Goal: Information Seeking & Learning: Learn about a topic

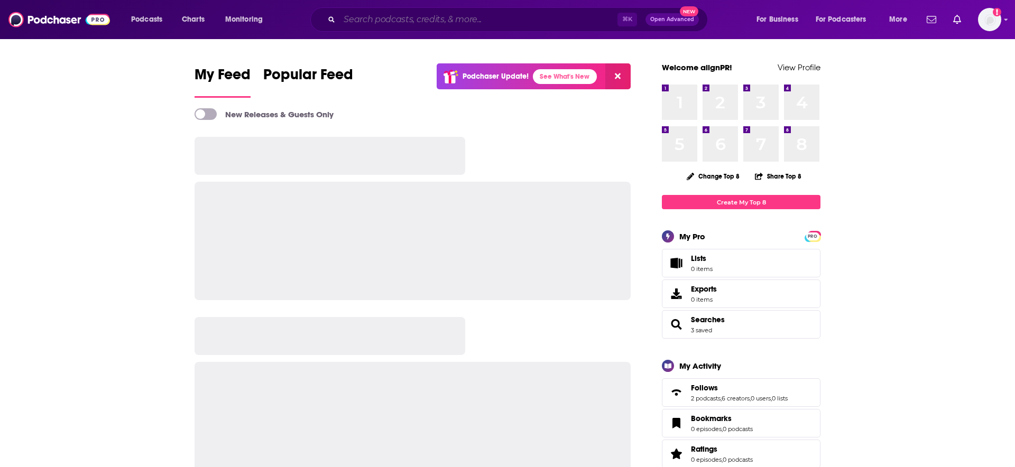
click at [427, 16] on input "Search podcasts, credits, & more..." at bounding box center [478, 19] width 278 height 17
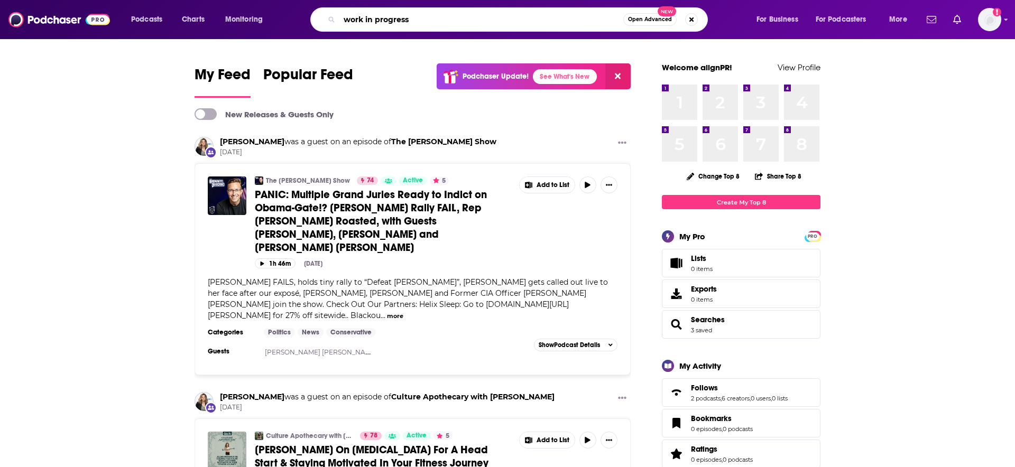
type input "work in progress"
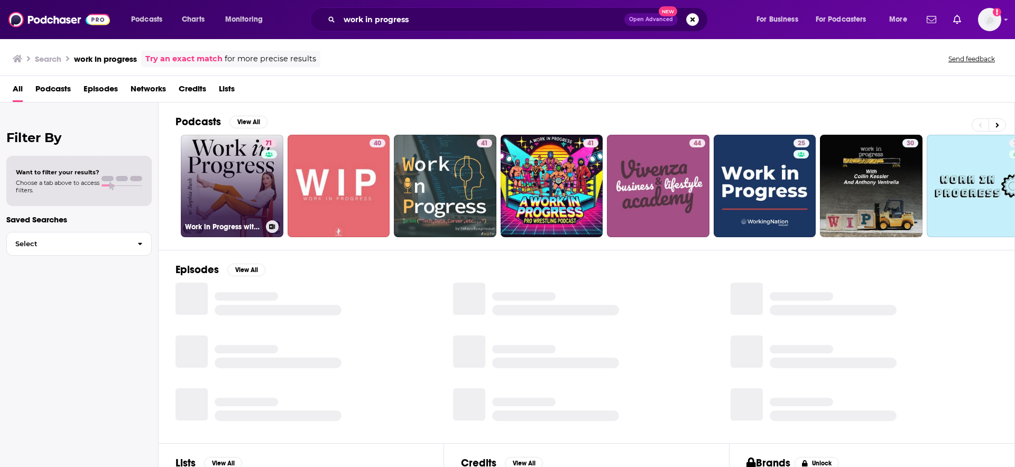
click at [242, 158] on link "71 Work in Progress with [PERSON_NAME]" at bounding box center [232, 186] width 103 height 103
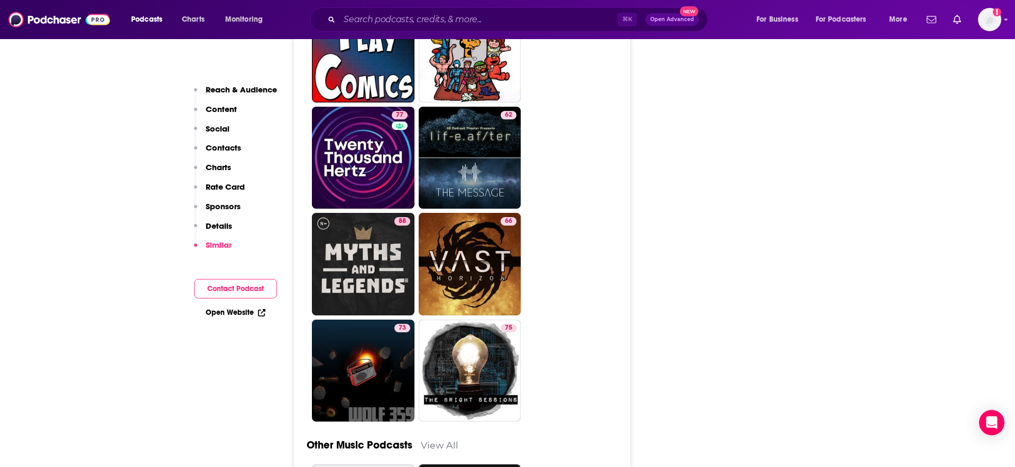
scroll to position [4694, 0]
